Goal: Task Accomplishment & Management: Complete application form

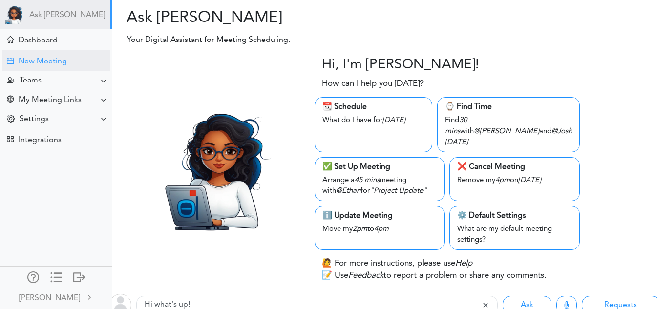
click at [42, 57] on div "New Meeting" at bounding box center [43, 61] width 48 height 9
click at [69, 84] on div "Teams" at bounding box center [57, 80] width 110 height 19
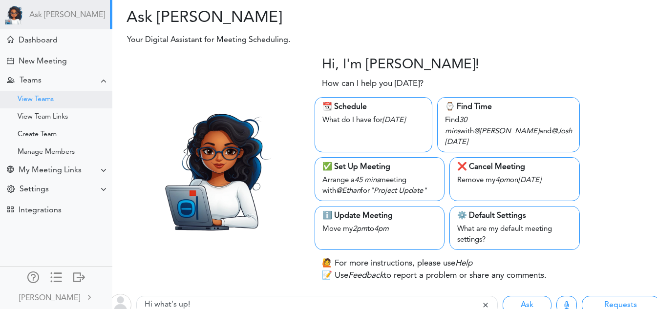
click at [62, 98] on div "View Teams" at bounding box center [56, 100] width 112 height 18
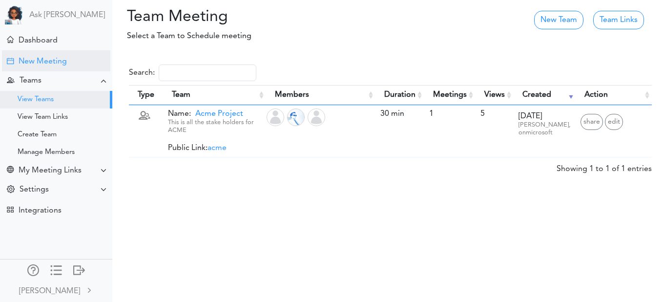
click at [35, 60] on div "New Meeting" at bounding box center [43, 61] width 48 height 9
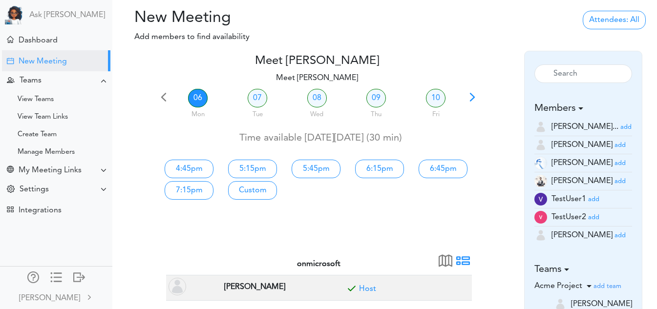
click at [475, 97] on span at bounding box center [472, 101] width 14 height 14
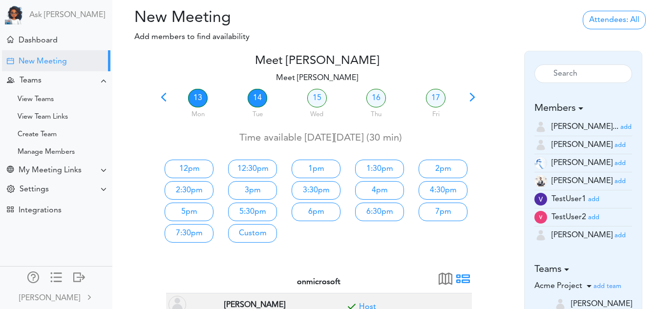
click at [257, 96] on link "14" at bounding box center [258, 98] width 20 height 19
click at [62, 187] on div "Settings" at bounding box center [57, 189] width 110 height 19
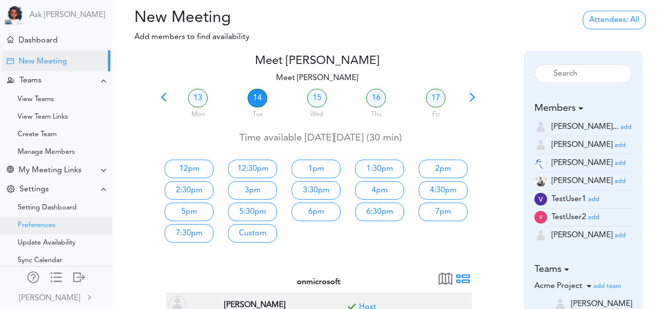
scroll to position [120, 0]
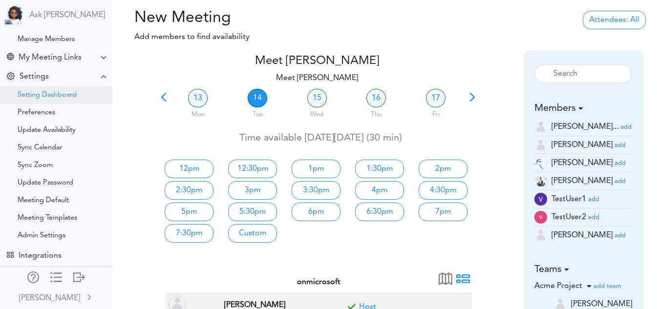
click at [62, 93] on div "Setting Dashboard" at bounding box center [47, 95] width 59 height 5
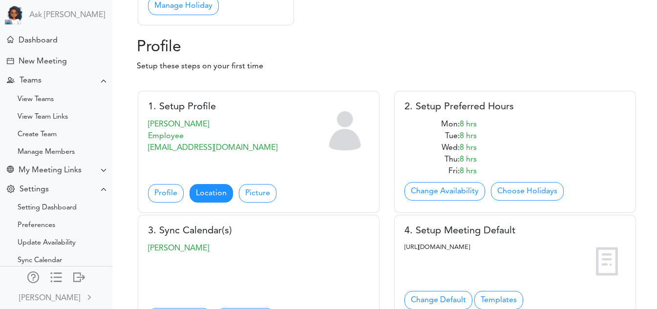
scroll to position [348, 0]
click at [203, 187] on link "Location" at bounding box center [210, 193] width 43 height 19
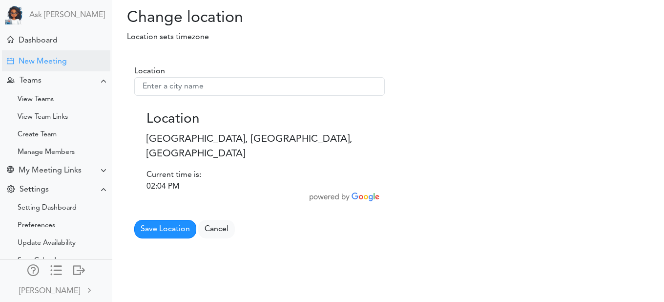
click at [66, 60] on div "New Meeting" at bounding box center [43, 61] width 48 height 9
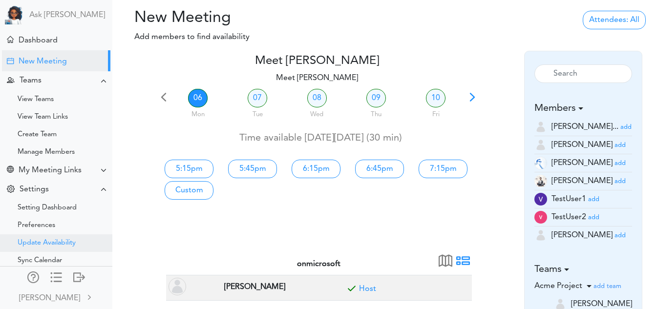
click at [23, 243] on div "Update Availability" at bounding box center [47, 243] width 58 height 5
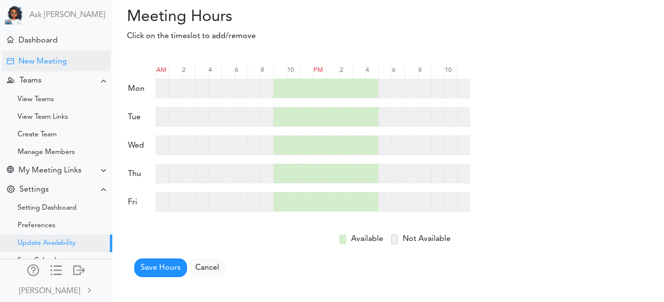
click at [45, 61] on div "New Meeting" at bounding box center [43, 61] width 48 height 9
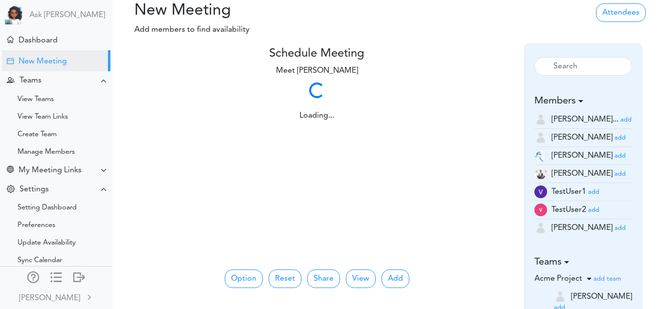
scroll to position [8, 0]
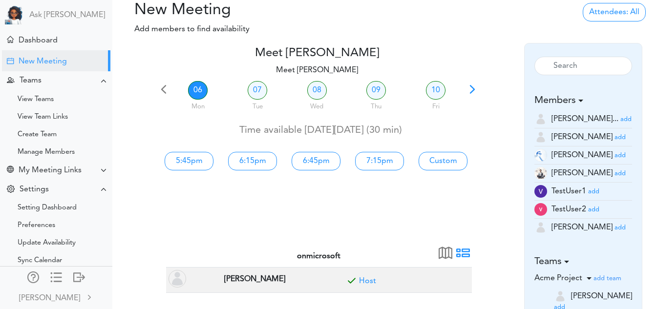
drag, startPoint x: 298, startPoint y: 208, endPoint x: 265, endPoint y: 213, distance: 33.1
click at [265, 213] on div "06 Mon 07 Tue 08 Wed 09 Thu 10 Fri Time available on Mon, 10/06 (30 min) 5:45pm…" at bounding box center [317, 165] width 320 height 172
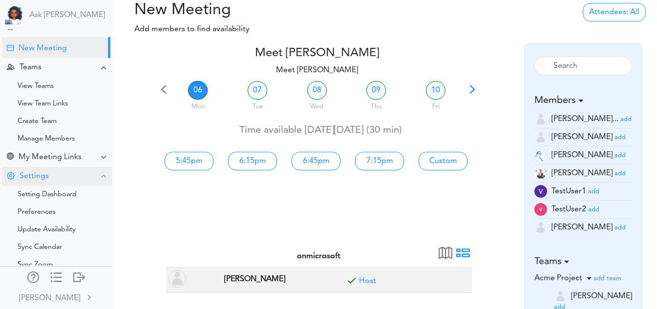
scroll to position [14, 0]
click at [614, 229] on small "add" at bounding box center [619, 228] width 11 height 6
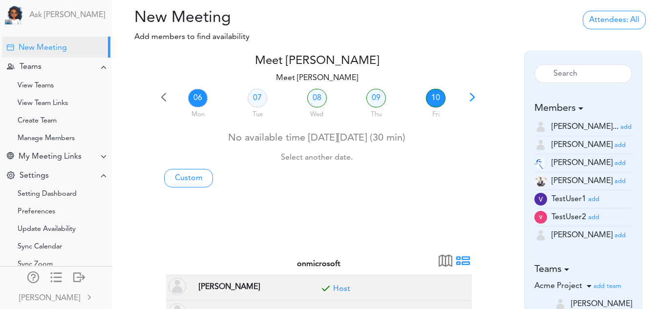
click at [441, 104] on link "10" at bounding box center [436, 98] width 20 height 19
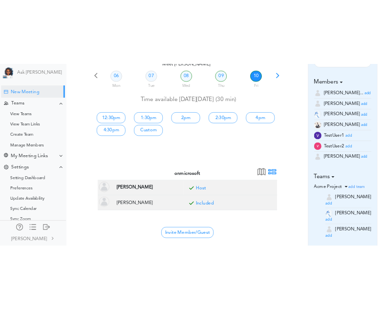
scroll to position [80, 0]
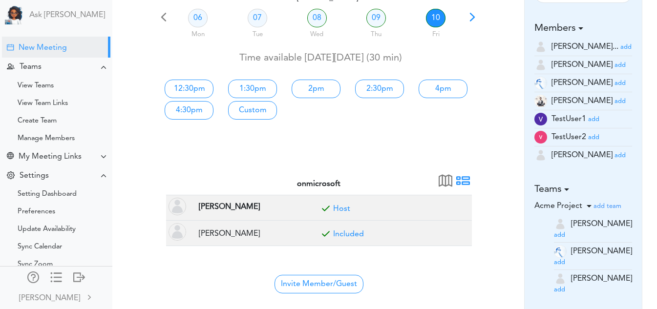
click at [441, 104] on div "12:30pm 1:30pm 2pm 2:30pm 4pm 4:30pm Custom" at bounding box center [316, 98] width 335 height 47
click at [394, 120] on div "12:30pm 1:30pm 2pm 2:30pm 4pm 4:30pm Custom" at bounding box center [316, 98] width 335 height 47
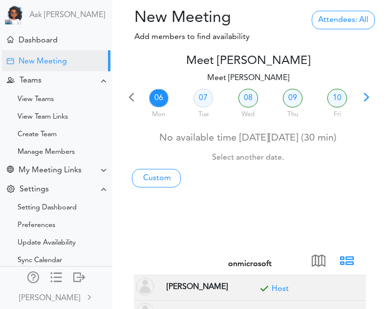
click at [369, 101] on span at bounding box center [366, 101] width 14 height 14
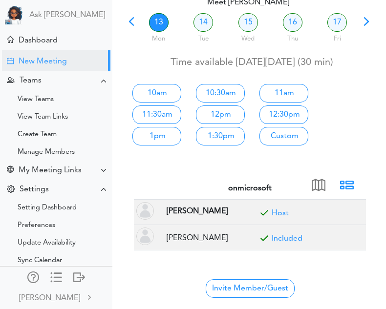
scroll to position [76, 0]
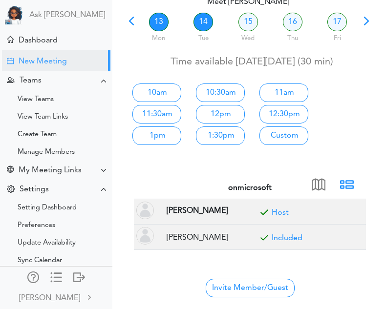
click at [196, 16] on link "14" at bounding box center [203, 22] width 20 height 19
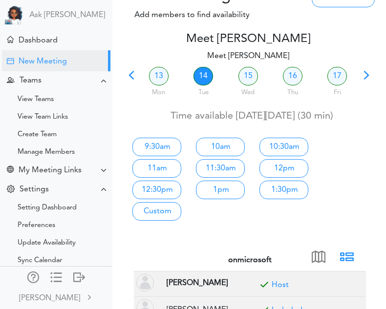
scroll to position [23, 0]
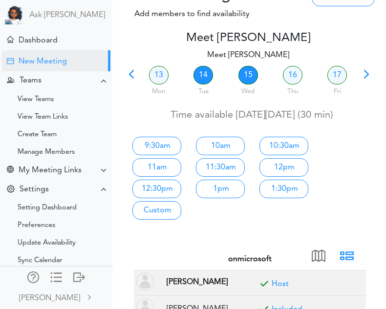
click at [249, 82] on link "15" at bounding box center [248, 75] width 20 height 19
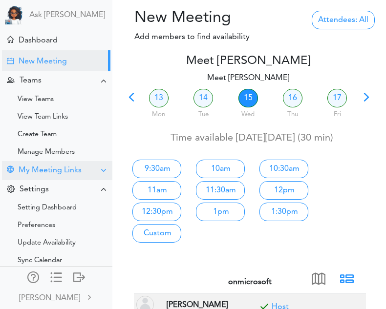
scroll to position [120, 0]
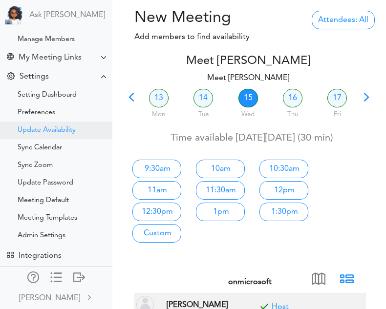
click at [50, 128] on div "Update Availability" at bounding box center [47, 130] width 58 height 5
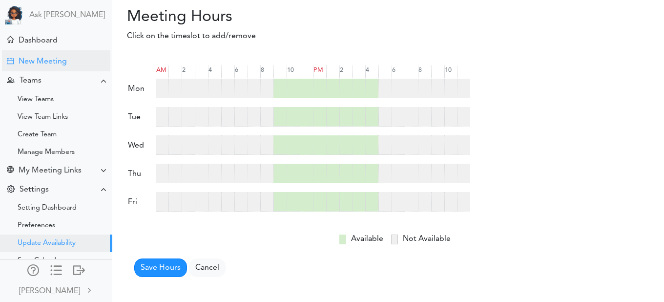
click at [34, 70] on div "New Meeting" at bounding box center [56, 60] width 108 height 21
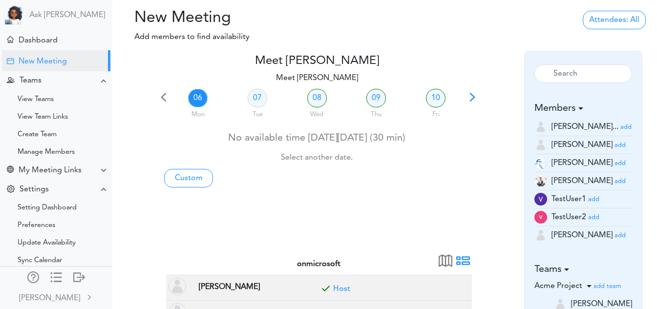
click at [117, 109] on div "team->name team->description at client_name" at bounding box center [384, 205] width 545 height 309
click at [469, 101] on span at bounding box center [472, 101] width 14 height 14
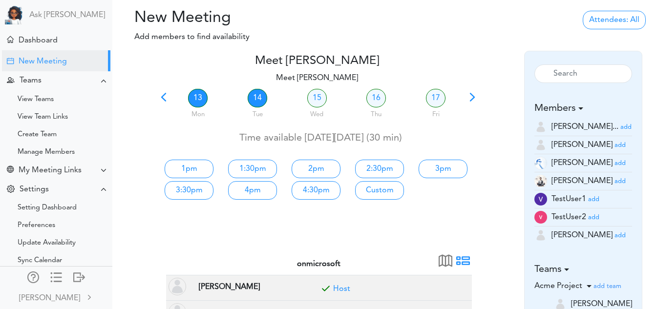
drag, startPoint x: 332, startPoint y: 126, endPoint x: 256, endPoint y: 97, distance: 81.0
click at [256, 97] on link "14" at bounding box center [258, 98] width 20 height 19
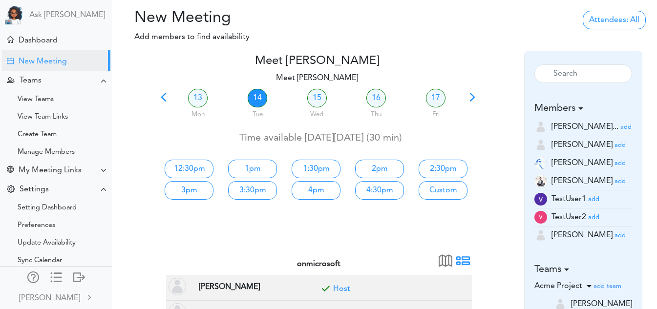
click at [256, 97] on link "14" at bounding box center [258, 98] width 20 height 19
click at [305, 94] on div "15 Wed" at bounding box center [317, 104] width 60 height 35
click at [315, 97] on link "15" at bounding box center [317, 98] width 20 height 19
click at [473, 97] on span at bounding box center [472, 101] width 14 height 14
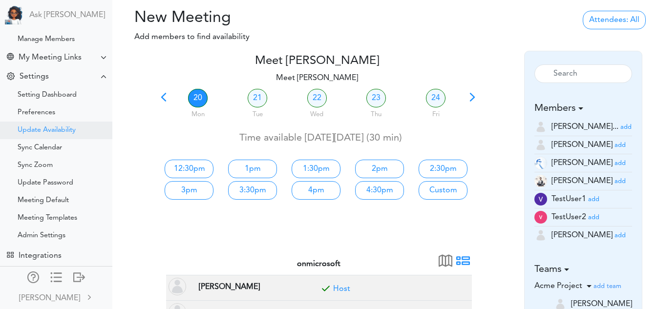
click at [49, 122] on div "Update Availability" at bounding box center [56, 131] width 112 height 18
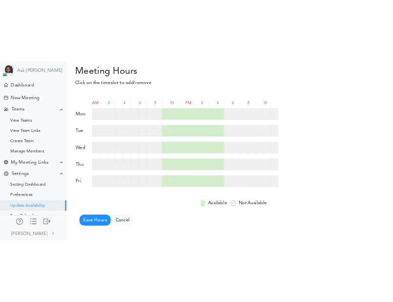
scroll to position [117, 0]
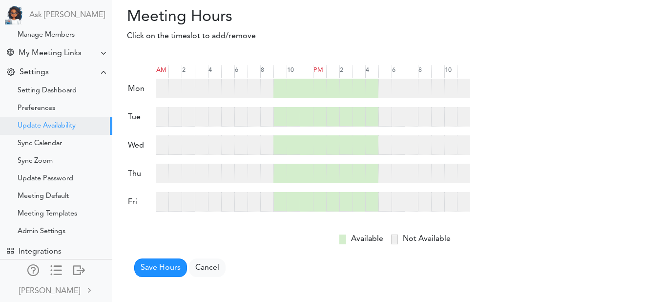
click at [261, 84] on div at bounding box center [266, 89] width 13 height 20
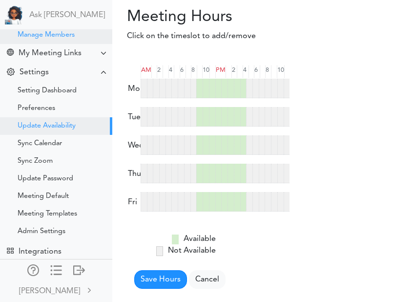
scroll to position [0, 0]
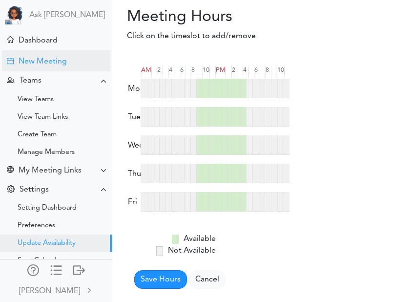
click at [42, 58] on div "New Meeting" at bounding box center [43, 61] width 48 height 9
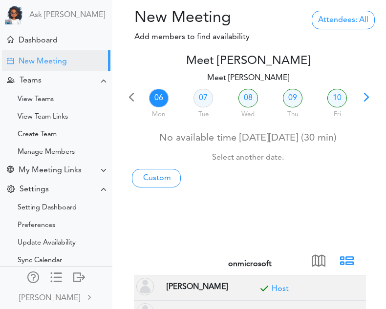
click at [363, 95] on span at bounding box center [366, 101] width 14 height 14
click at [368, 96] on span at bounding box center [366, 101] width 14 height 14
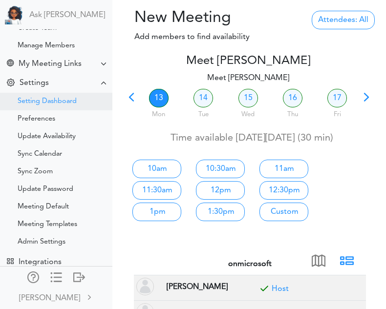
scroll to position [107, 0]
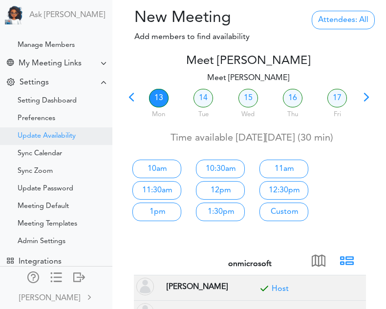
click at [63, 134] on div "Update Availability" at bounding box center [47, 136] width 58 height 5
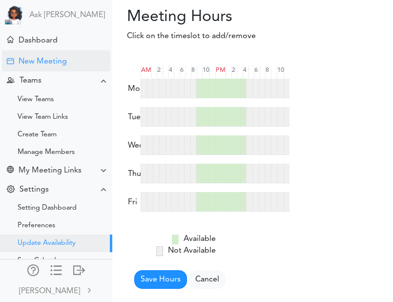
click at [61, 56] on div "New Meeting" at bounding box center [56, 60] width 108 height 21
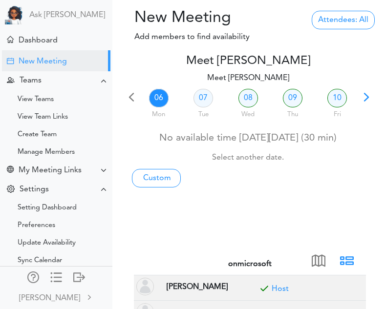
click at [365, 103] on span at bounding box center [366, 101] width 14 height 14
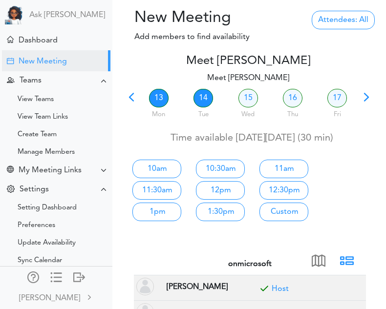
click at [209, 92] on link "14" at bounding box center [203, 98] width 20 height 19
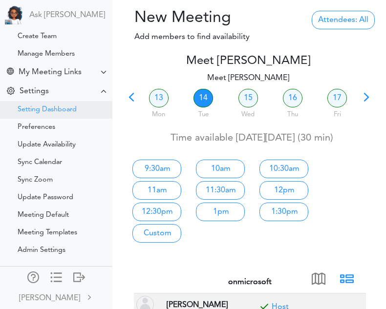
scroll to position [120, 0]
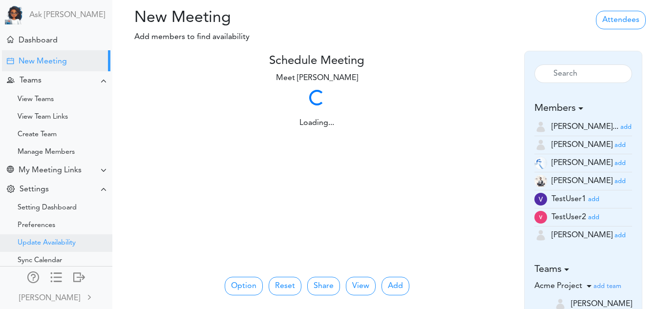
click at [60, 241] on div "Update Availability" at bounding box center [47, 243] width 58 height 5
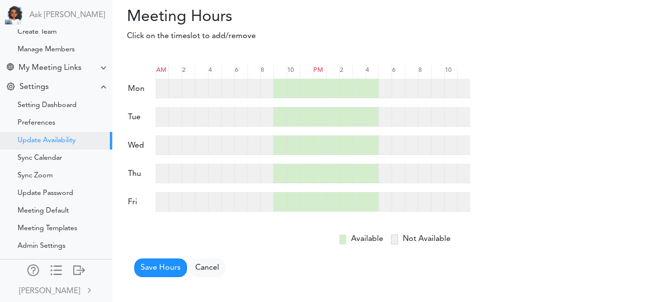
scroll to position [117, 0]
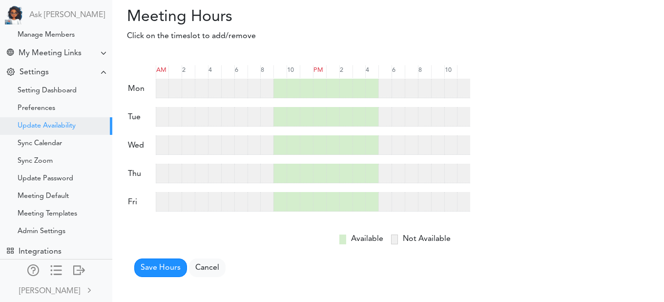
click at [268, 85] on div at bounding box center [266, 89] width 13 height 20
click at [268, 110] on div at bounding box center [266, 117] width 13 height 20
click at [266, 147] on div at bounding box center [266, 145] width 13 height 20
click at [265, 177] on div at bounding box center [266, 174] width 13 height 20
click at [269, 208] on div at bounding box center [266, 202] width 13 height 20
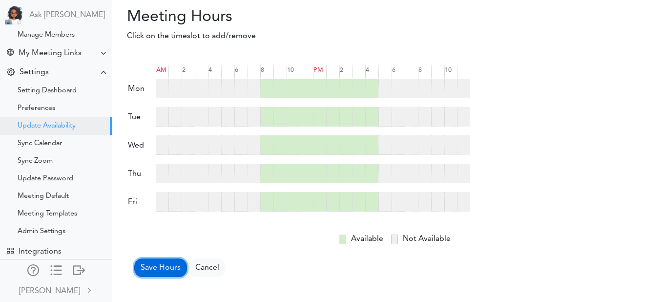
click at [166, 269] on button "Save Hours" at bounding box center [160, 267] width 53 height 19
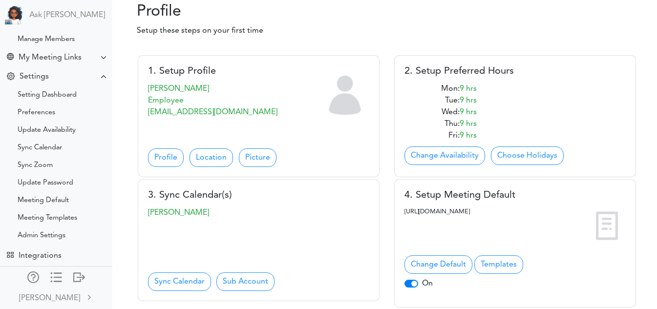
scroll to position [383, 0]
click at [38, 134] on div "Update Availability" at bounding box center [56, 131] width 112 height 18
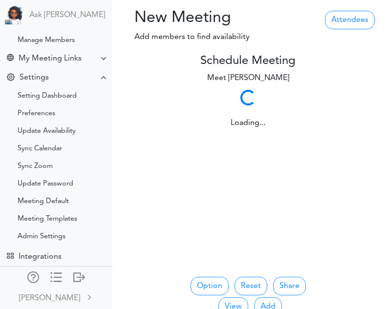
scroll to position [114, 0]
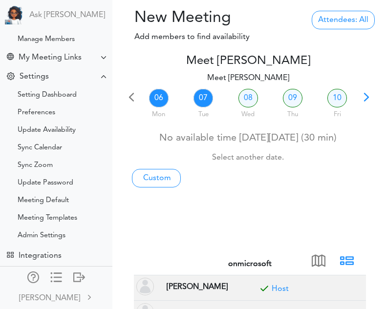
click at [202, 97] on link "07" at bounding box center [203, 98] width 20 height 19
click at [250, 97] on link "08" at bounding box center [248, 98] width 20 height 19
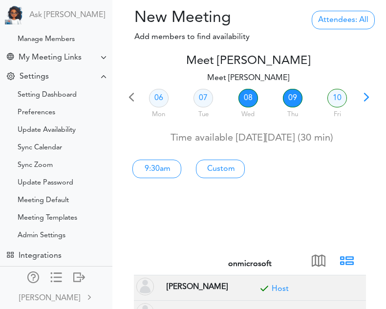
click at [301, 98] on link "09" at bounding box center [293, 98] width 20 height 19
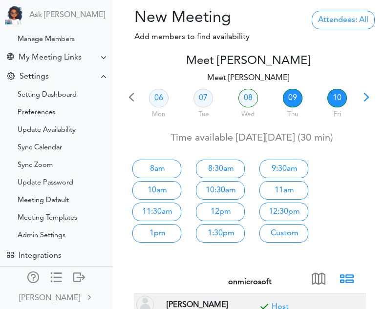
click at [342, 98] on link "10" at bounding box center [337, 98] width 20 height 19
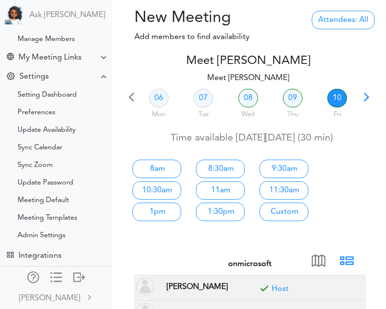
click at [370, 98] on span at bounding box center [366, 101] width 14 height 14
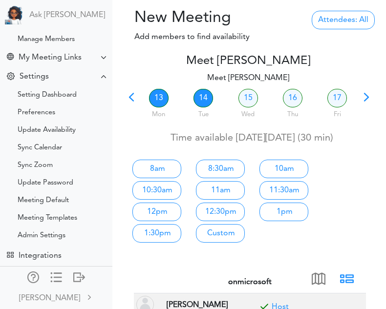
click at [204, 98] on link "14" at bounding box center [203, 98] width 20 height 19
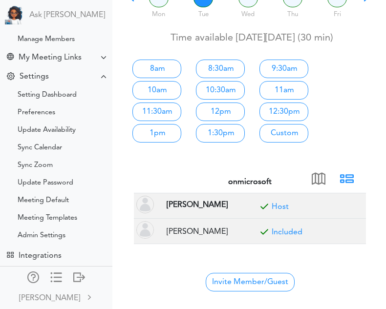
scroll to position [101, 0]
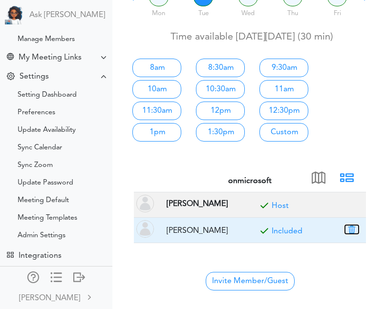
click at [355, 231] on button "button" at bounding box center [352, 229] width 14 height 9
click at [353, 230] on button "button" at bounding box center [352, 229] width 14 height 9
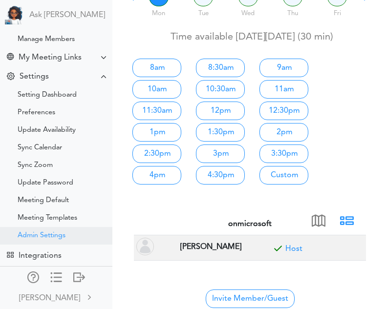
scroll to position [120, 0]
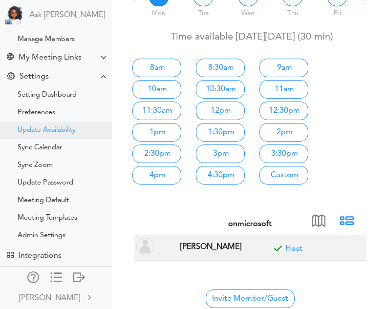
click at [50, 127] on div "Update Availability" at bounding box center [56, 131] width 112 height 18
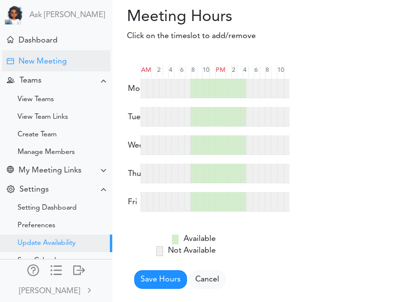
click at [26, 66] on div "New Meeting" at bounding box center [43, 61] width 48 height 9
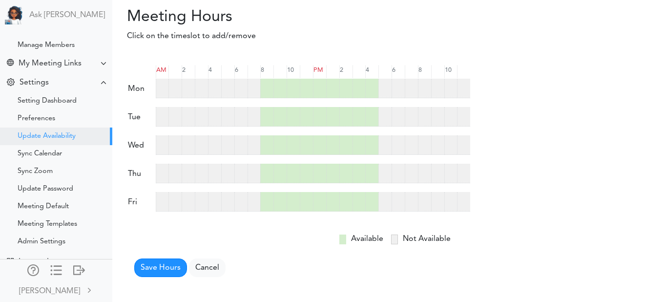
scroll to position [117, 0]
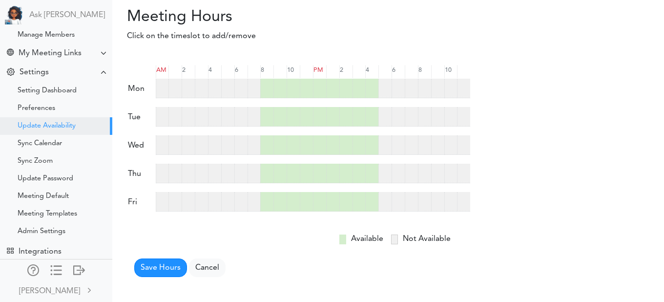
click at [271, 94] on div at bounding box center [266, 89] width 13 height 20
drag, startPoint x: 267, startPoint y: 120, endPoint x: 263, endPoint y: 141, distance: 21.4
click at [263, 141] on form "AM 2 4 6 8 10 PM 2" at bounding box center [298, 167] width 343 height 219
click at [263, 141] on div at bounding box center [266, 145] width 13 height 20
drag, startPoint x: 263, startPoint y: 176, endPoint x: 266, endPoint y: 204, distance: 28.5
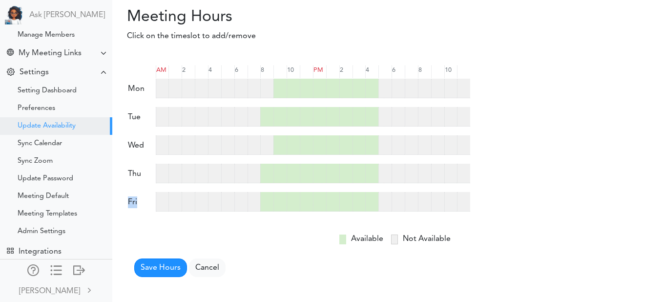
click at [266, 204] on form "AM 2 4 6 8 10 PM 2" at bounding box center [298, 167] width 343 height 219
click at [266, 204] on div at bounding box center [266, 202] width 13 height 20
click at [266, 175] on div at bounding box center [266, 174] width 13 height 20
click at [264, 122] on div at bounding box center [266, 117] width 13 height 20
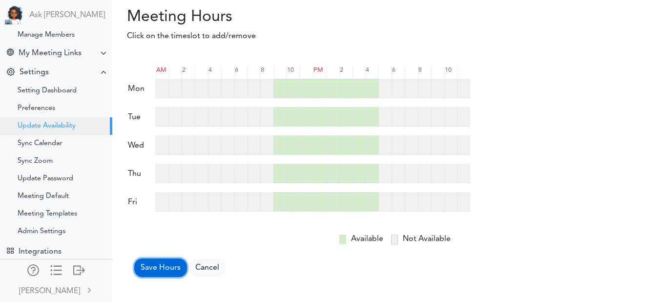
click at [161, 265] on button "Save Hours" at bounding box center [160, 267] width 53 height 19
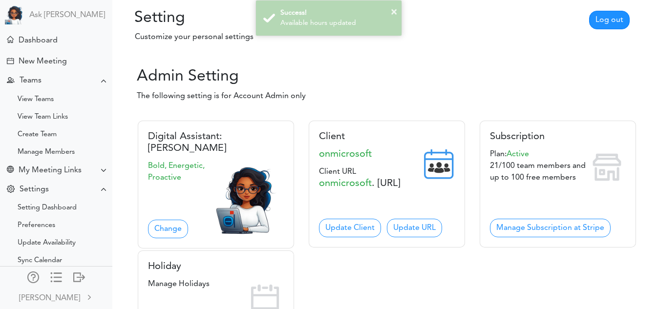
scroll to position [114, 0]
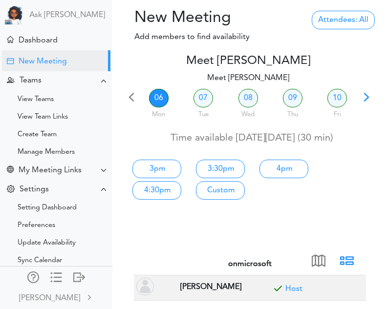
click at [366, 101] on span at bounding box center [366, 101] width 14 height 14
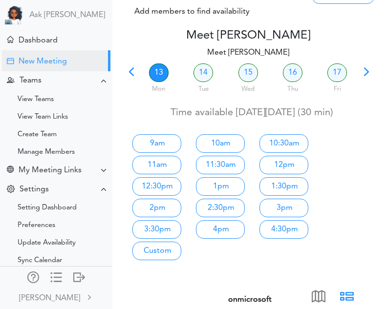
scroll to position [26, 0]
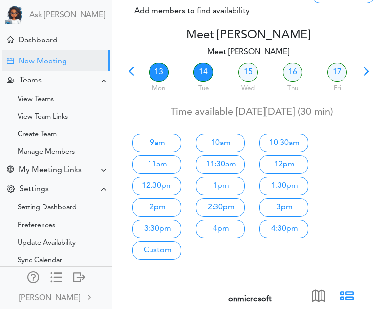
click at [207, 72] on link "14" at bounding box center [203, 72] width 20 height 19
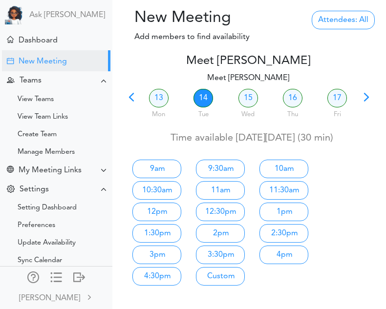
click at [205, 90] on link "14" at bounding box center [203, 98] width 20 height 19
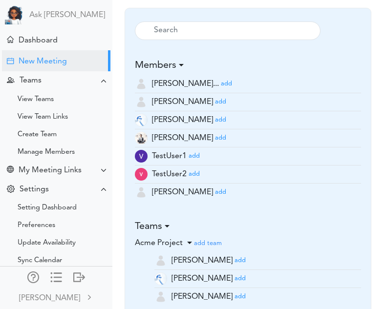
scroll to position [655, 0]
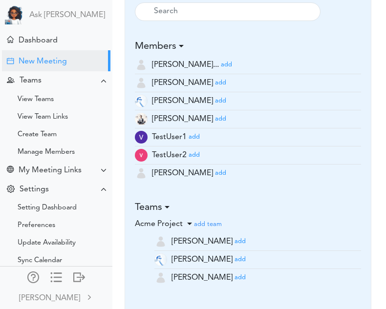
click at [196, 135] on small "add" at bounding box center [194, 137] width 11 height 6
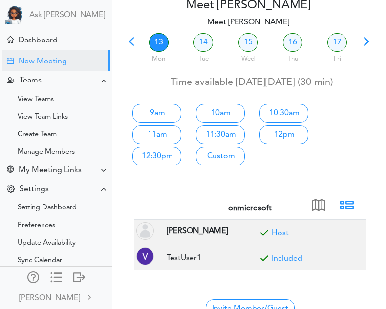
scroll to position [58, 0]
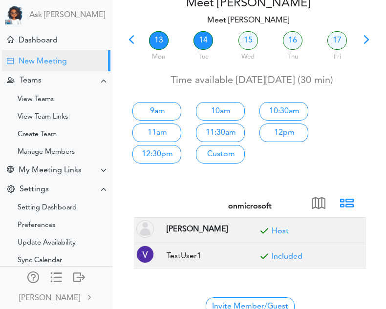
click at [207, 36] on link "14" at bounding box center [203, 40] width 20 height 19
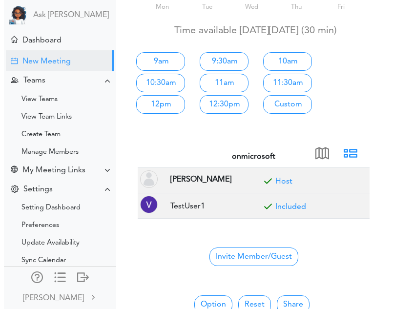
scroll to position [107, 0]
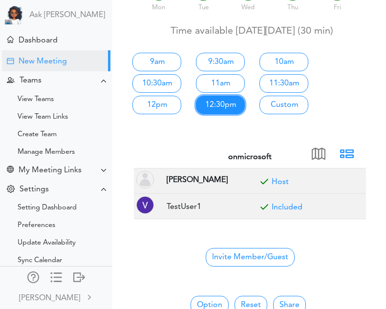
click at [221, 107] on link "12:30pm" at bounding box center [220, 105] width 49 height 19
type input "Meet [PERSON_NAME]"
type input "[URL][DOMAIN_NAME]"
type input "[DATE]T12:30"
type input "[DATE]T13:00"
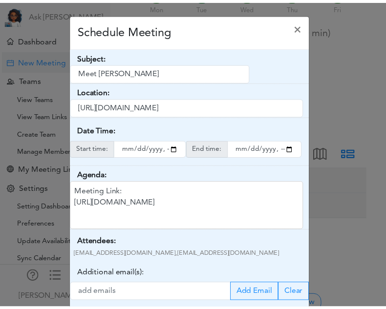
scroll to position [73, 0]
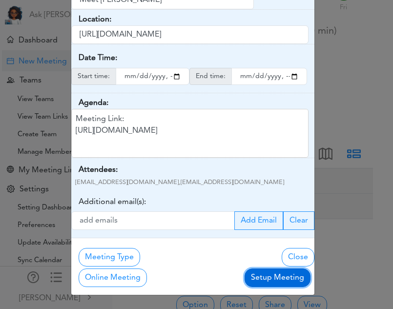
click at [253, 286] on button "Setup Meeting" at bounding box center [278, 278] width 66 height 19
